Goal: Ask a question

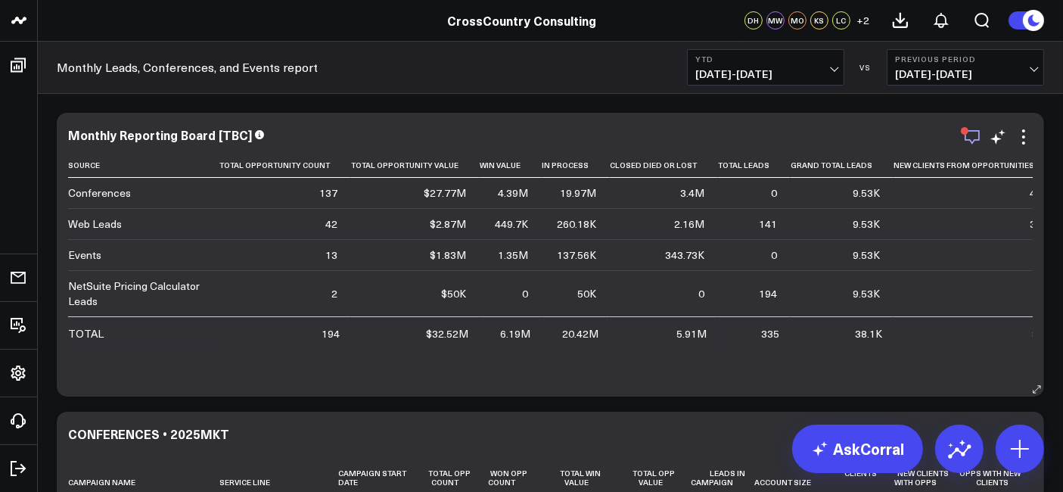
click at [967, 136] on icon "button" at bounding box center [972, 137] width 18 height 18
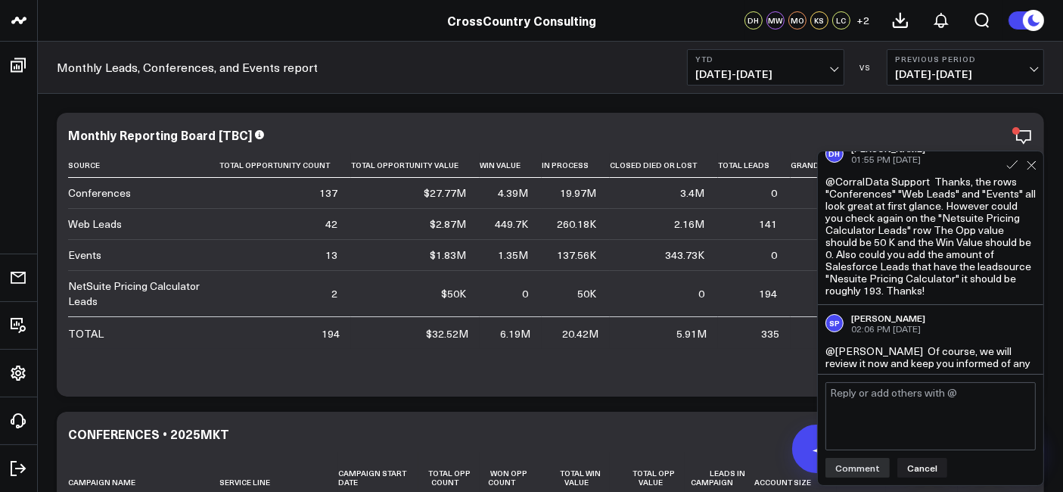
scroll to position [343, 0]
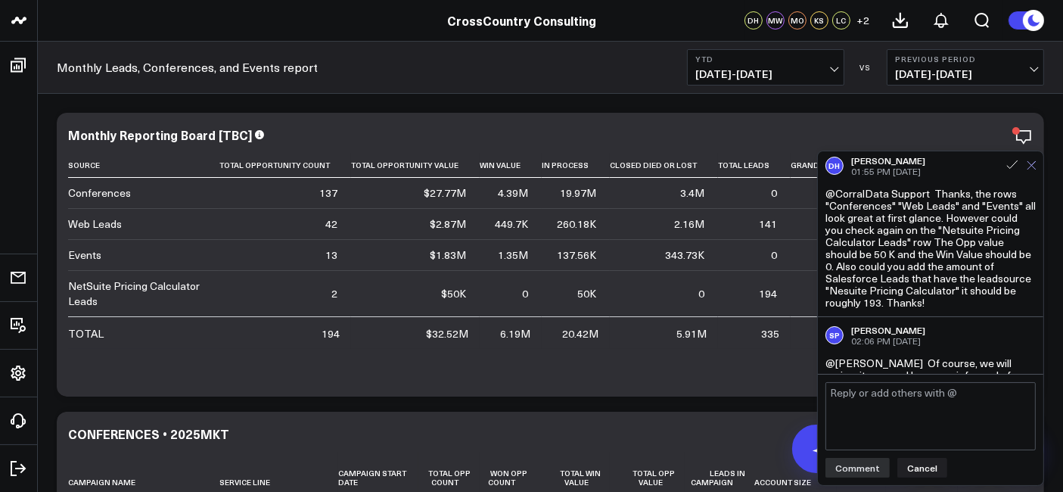
click at [1032, 165] on icon at bounding box center [1032, 165] width 8 height 8
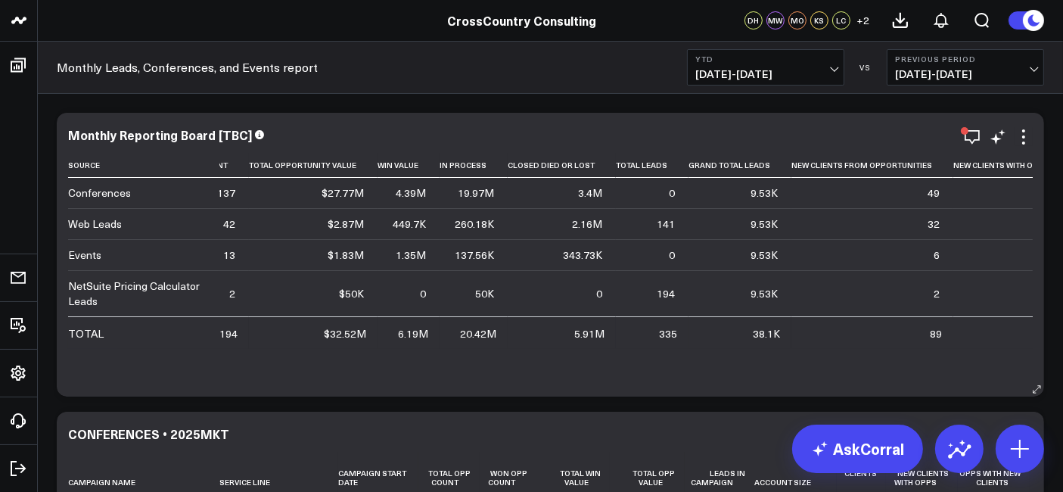
scroll to position [0, 147]
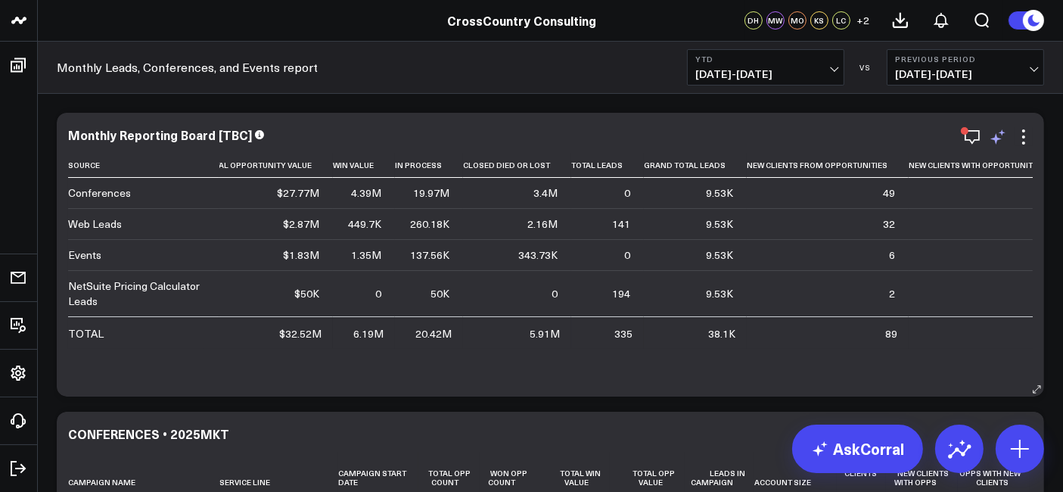
click at [1003, 135] on icon at bounding box center [998, 137] width 18 height 18
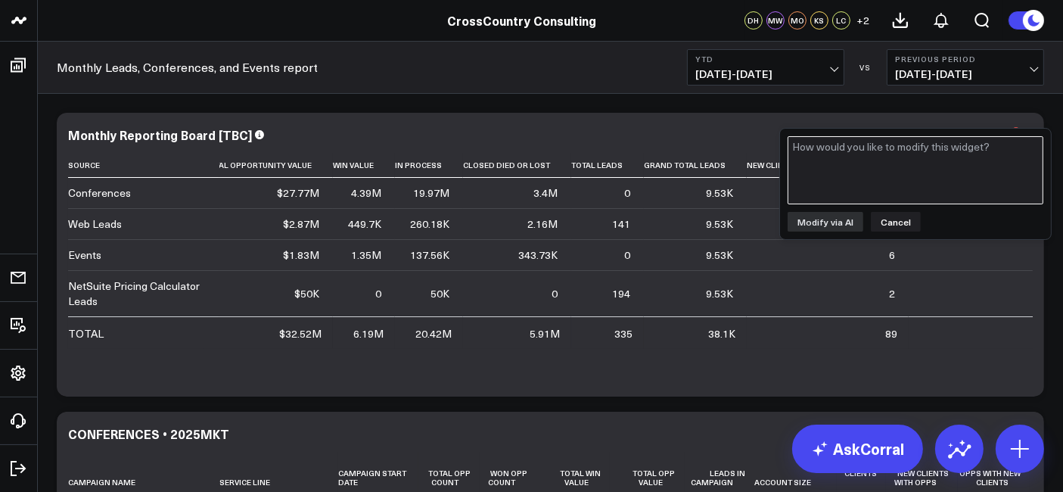
click at [960, 163] on textarea at bounding box center [916, 170] width 256 height 68
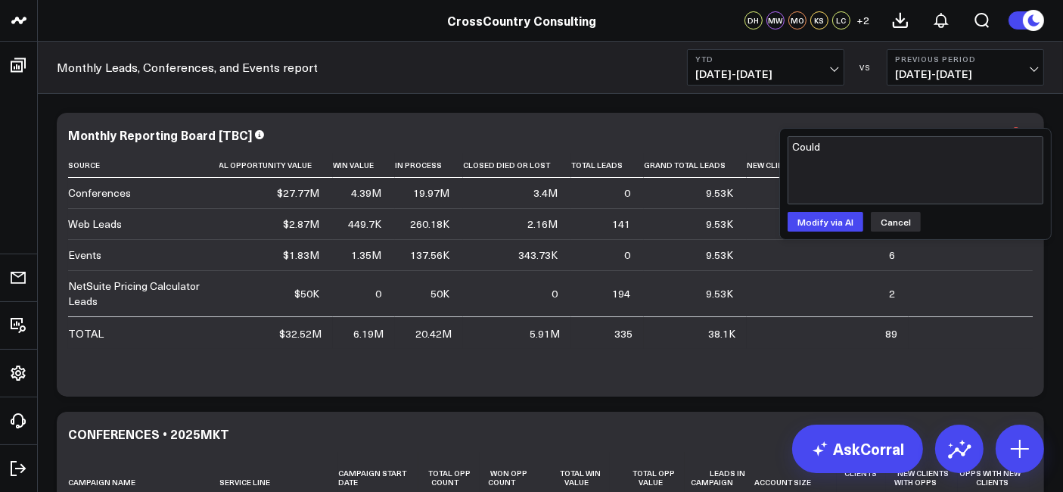
click at [888, 230] on button "Cancel" at bounding box center [896, 222] width 50 height 20
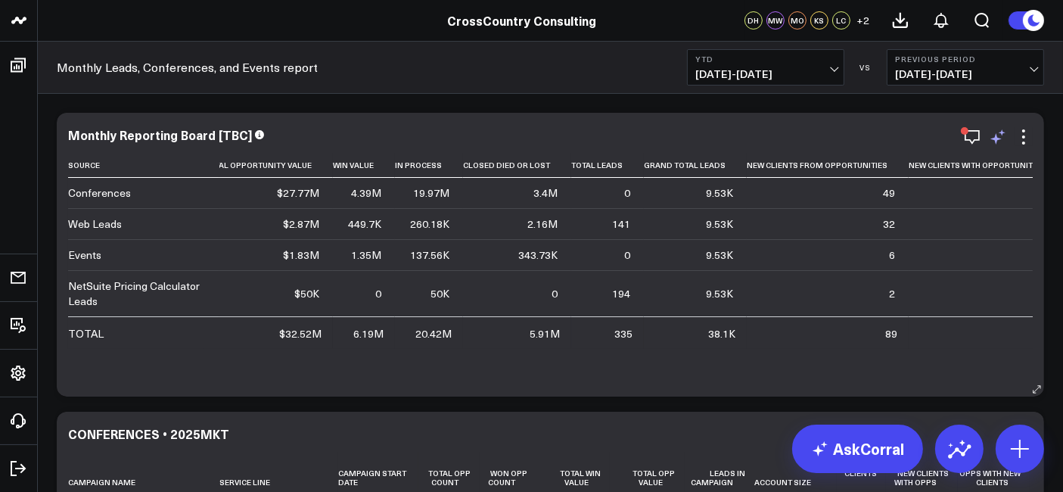
click at [994, 139] on icon at bounding box center [996, 138] width 11 height 11
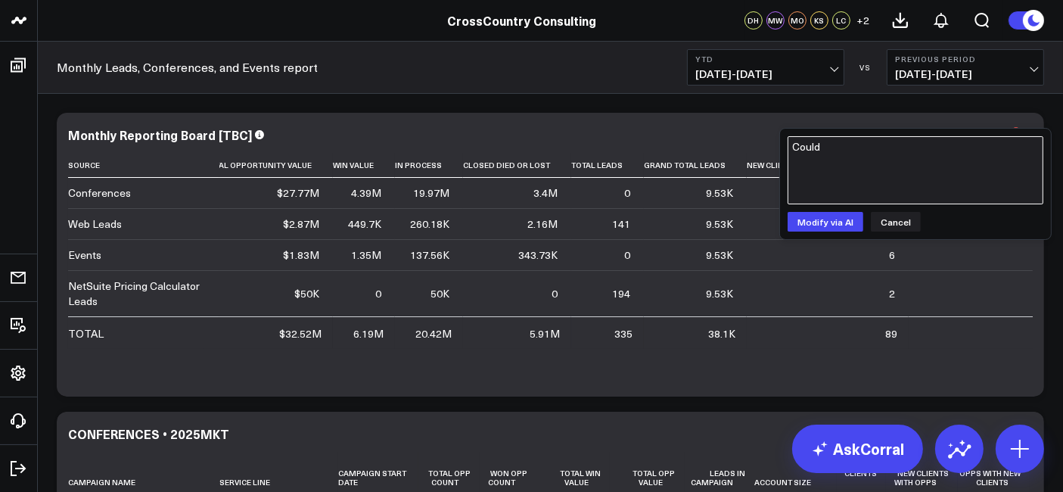
click at [926, 169] on textarea "Could" at bounding box center [916, 170] width 256 height 68
type textarea "C"
click at [904, 142] on textarea "New clients with opportunities" at bounding box center [916, 170] width 256 height 68
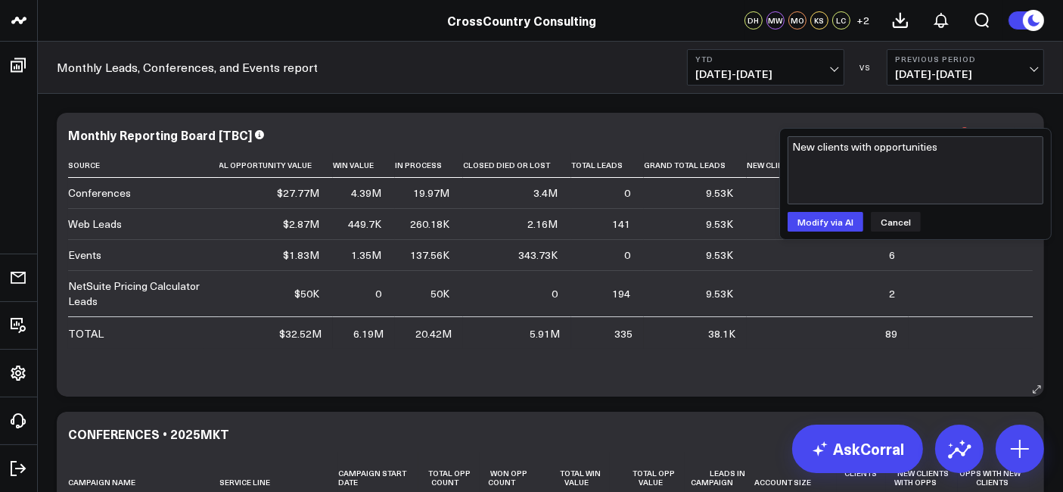
click at [720, 118] on div "Monthly Reporting Board [TBC] Source Total Opportunity Count Total Opportunity …" at bounding box center [551, 255] width 988 height 284
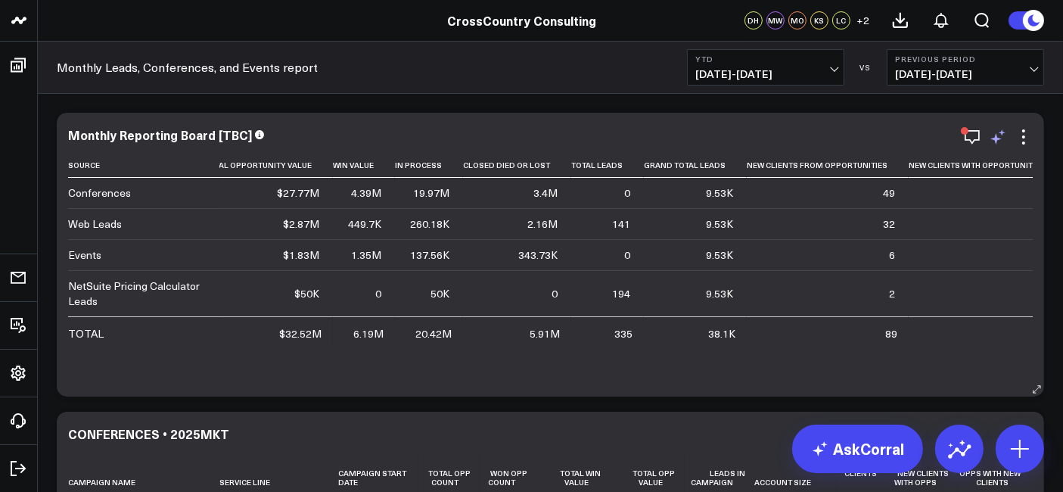
click at [999, 145] on icon at bounding box center [998, 137] width 18 height 18
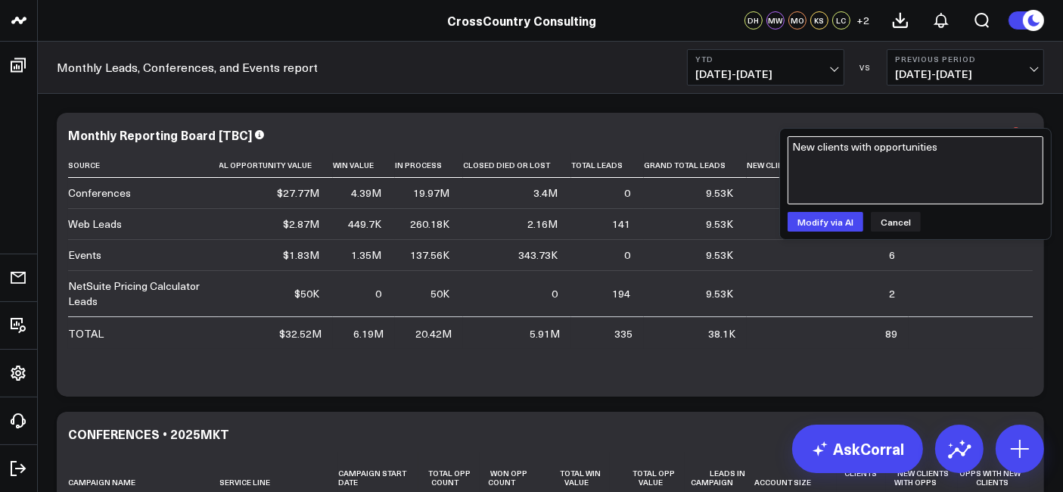
click at [931, 176] on textarea "New clients with opportunities" at bounding box center [916, 170] width 256 height 68
click at [801, 157] on textarea "New clients with opportunities" at bounding box center [916, 170] width 256 height 68
click at [794, 156] on textarea "New clients with opportunities" at bounding box center [916, 170] width 256 height 68
click at [889, 166] on textarea "Could you move the column "New clients with opportunities" at bounding box center [916, 170] width 256 height 68
type textarea "Could you move the column "New clients with opportunities" to the left of "Gran…"
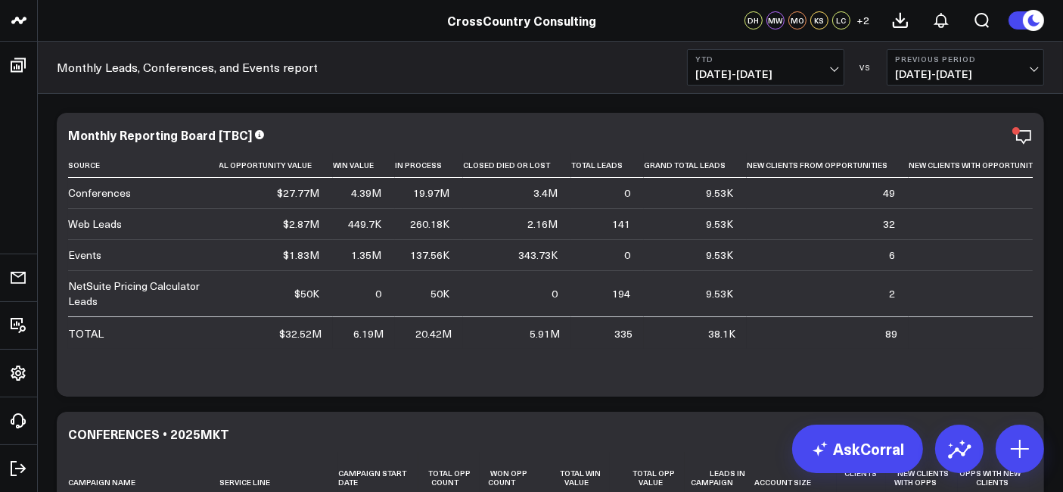
click at [397, 12] on div "CrossCountry Consulting" at bounding box center [522, 20] width 1044 height 17
click at [981, 139] on icon "button" at bounding box center [972, 137] width 18 height 18
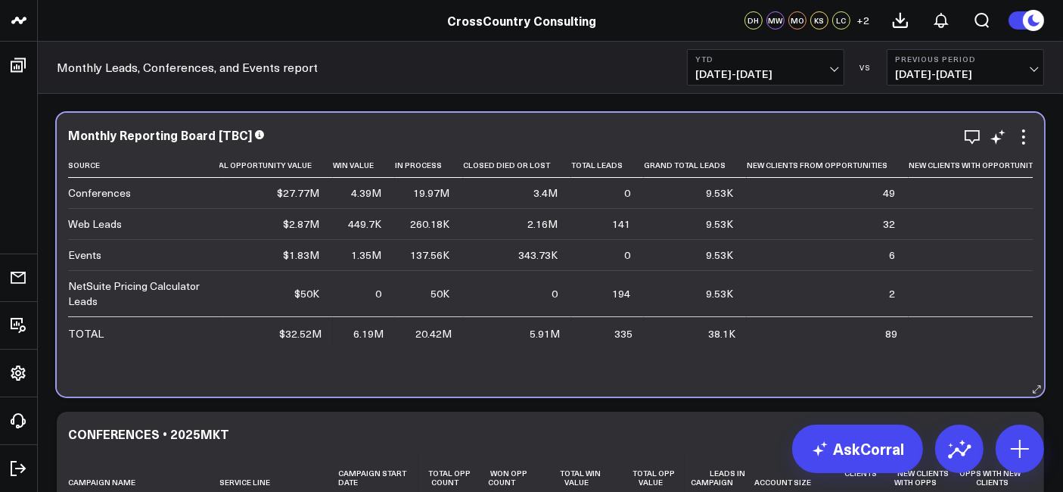
click at [793, 126] on div "Monthly Reporting Board [TBC] Source Total Opportunity Count Total Opportunity …" at bounding box center [551, 255] width 988 height 284
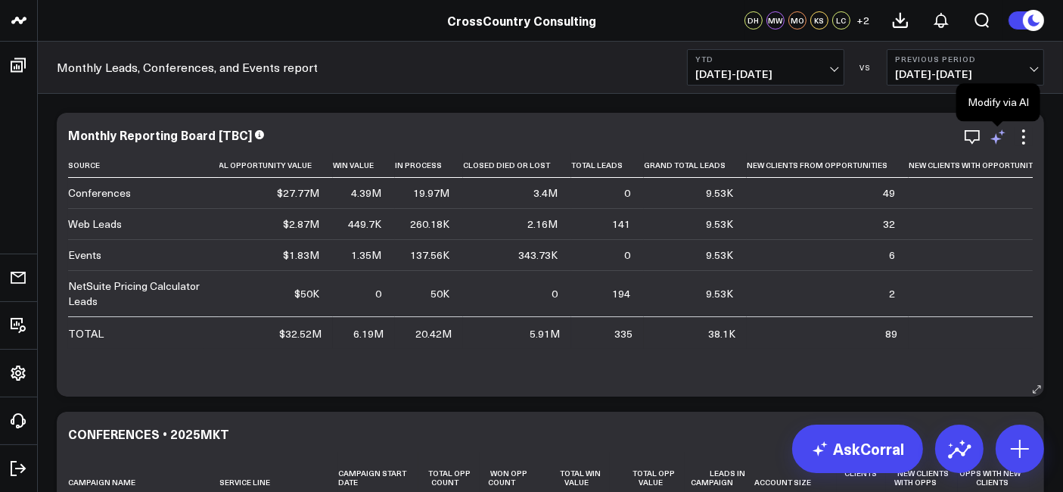
click at [999, 132] on icon at bounding box center [998, 137] width 18 height 18
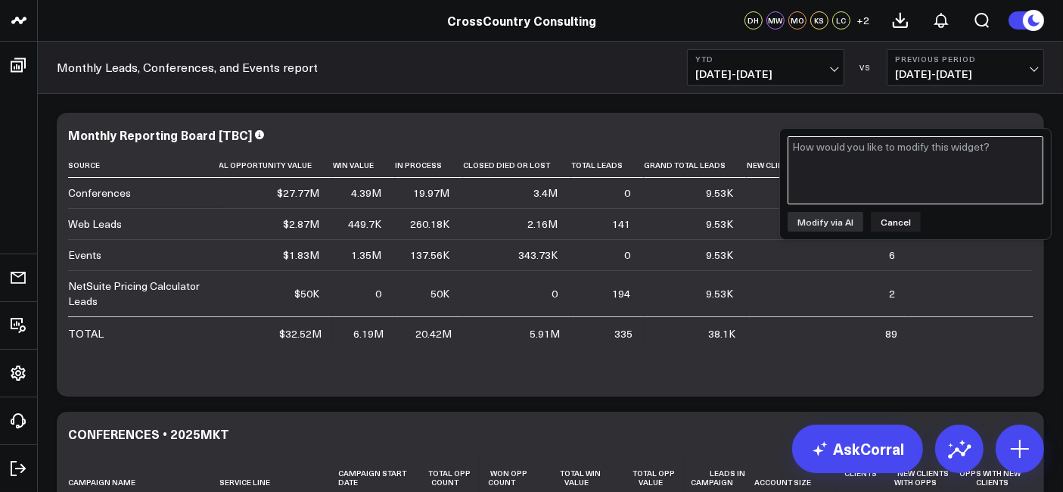
click at [938, 153] on textarea at bounding box center [916, 170] width 256 height 68
paste textarea "New clients with opportunities"
click at [795, 150] on textarea "New clients with opportunities" at bounding box center [916, 170] width 256 height 68
click at [873, 165] on textarea "Could you move the column "New clients with opportunities" at bounding box center [916, 170] width 256 height 68
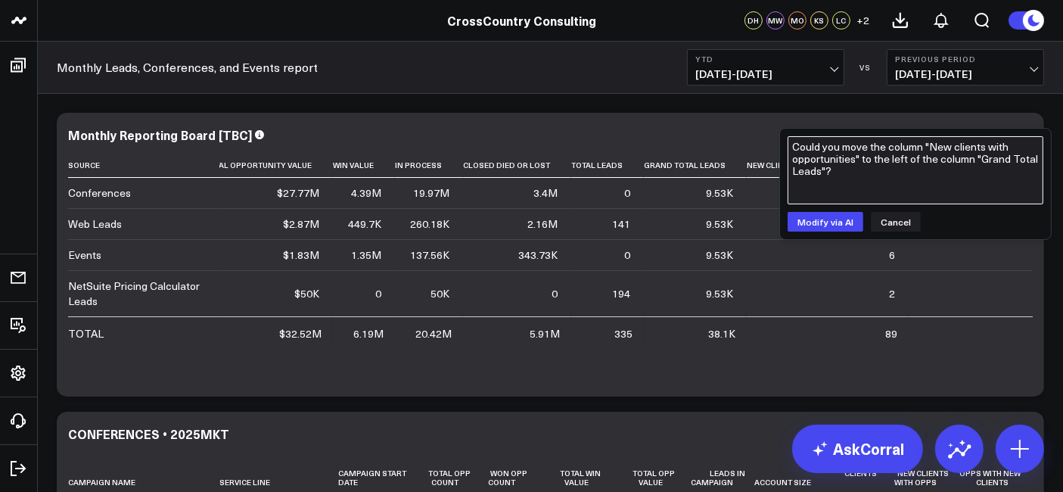
type textarea "Could you move the column "New clients with opportunities" to the left of the c…"
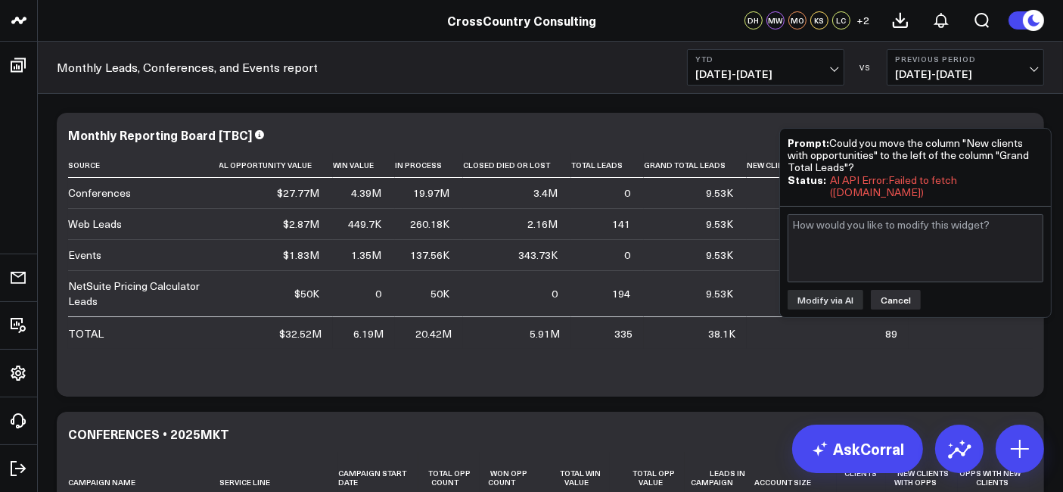
click at [872, 292] on button "Cancel" at bounding box center [896, 300] width 50 height 20
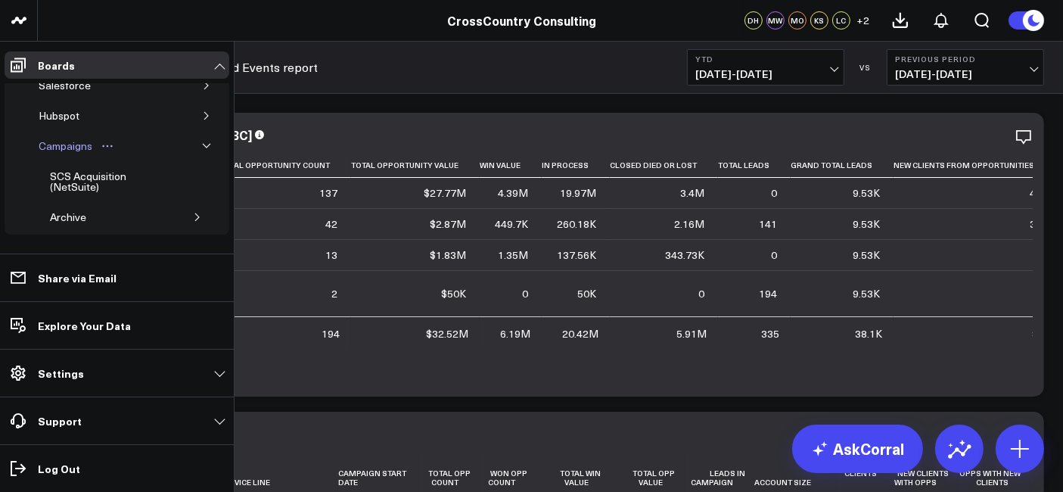
scroll to position [0, 0]
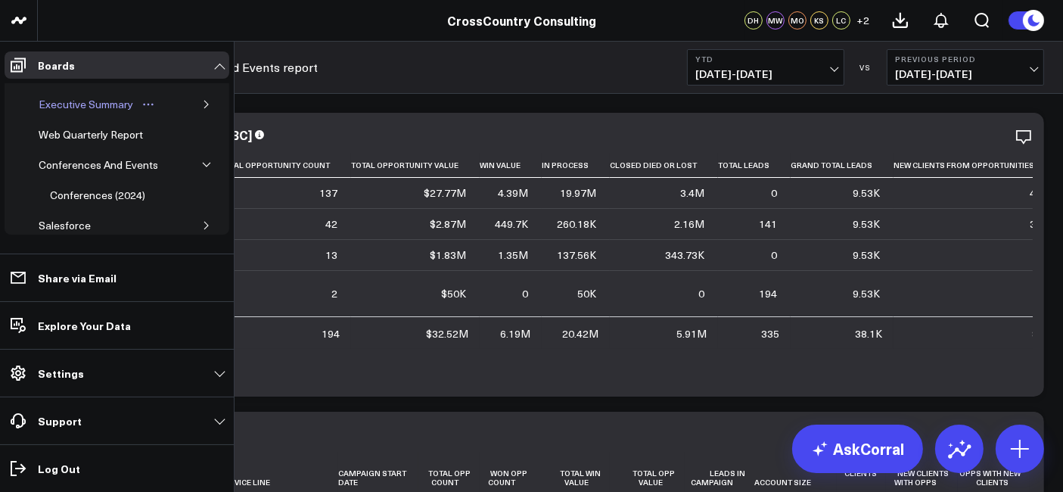
click at [70, 98] on div "Executive Summary" at bounding box center [86, 104] width 102 height 18
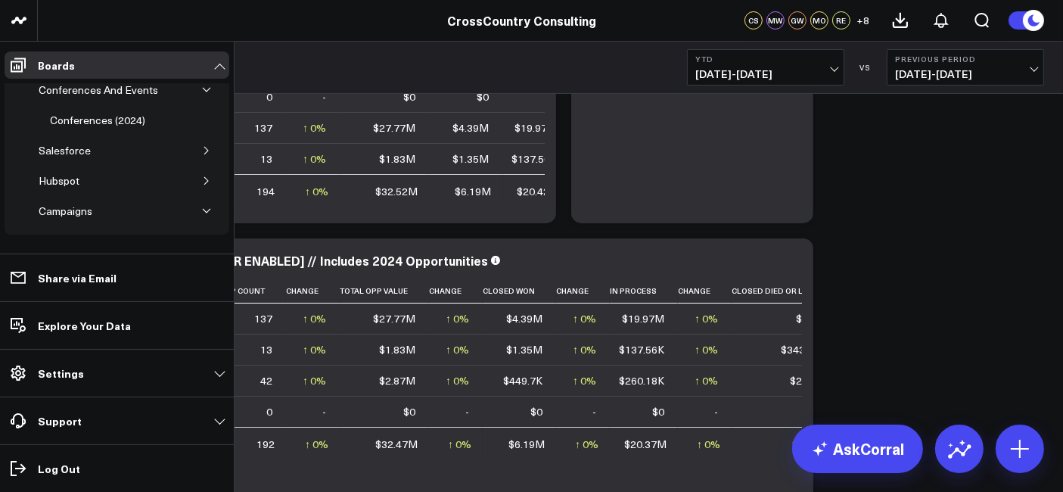
scroll to position [106, 0]
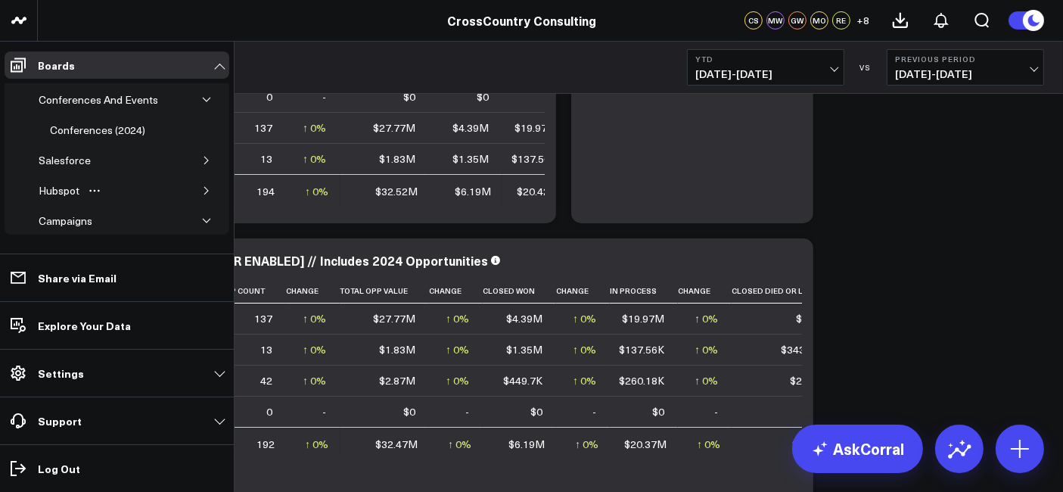
click at [202, 187] on icon "button" at bounding box center [206, 190] width 9 height 9
click at [51, 189] on div "Hubspot" at bounding box center [59, 191] width 48 height 18
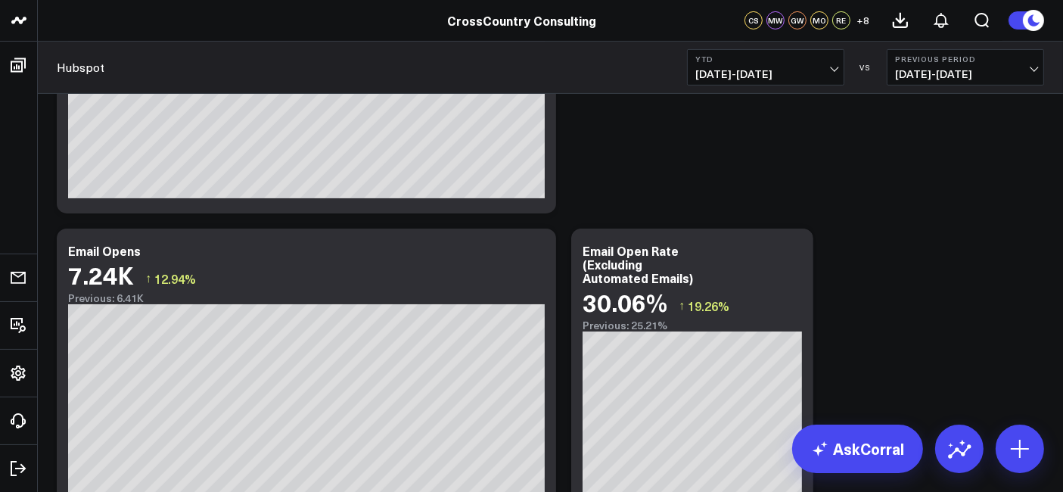
scroll to position [599, 0]
